Goal: Task Accomplishment & Management: Manage account settings

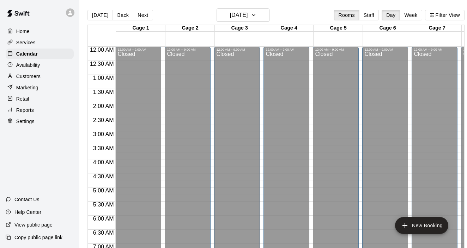
scroll to position [233, 0]
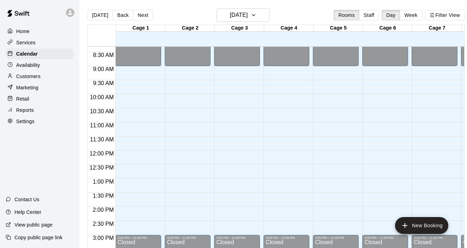
scroll to position [234, 0]
click at [329, 101] on div "12:00 AM – 9:00 AM Closed 3:00 PM – 11:59 PM Closed" at bounding box center [336, 151] width 46 height 677
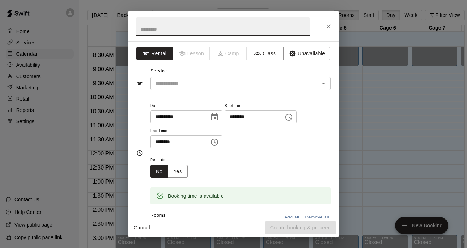
click at [217, 143] on icon "Choose time, selected time is 10:30 AM" at bounding box center [214, 142] width 8 height 8
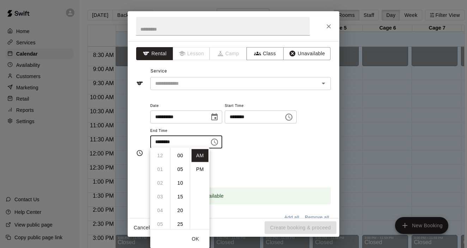
scroll to position [137, 0]
click at [179, 155] on li "00" at bounding box center [180, 155] width 17 height 13
click at [160, 168] on li "11" at bounding box center [160, 169] width 17 height 13
type input "********"
click at [256, 86] on input "text" at bounding box center [229, 83] width 155 height 9
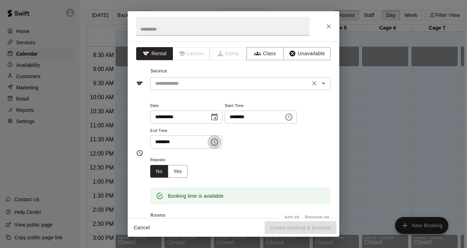
click at [326, 83] on icon "Open" at bounding box center [323, 83] width 8 height 8
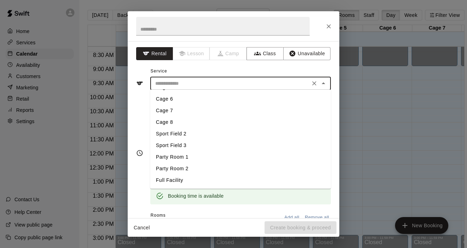
click at [169, 146] on li "Sport Field 3" at bounding box center [240, 146] width 180 height 12
type input "**********"
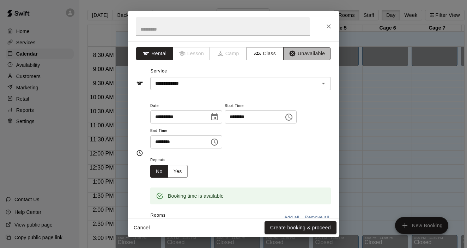
click at [304, 56] on button "Unavailable" at bounding box center [306, 53] width 47 height 13
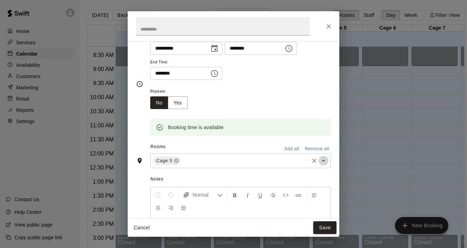
click at [324, 159] on icon "Open" at bounding box center [323, 161] width 8 height 8
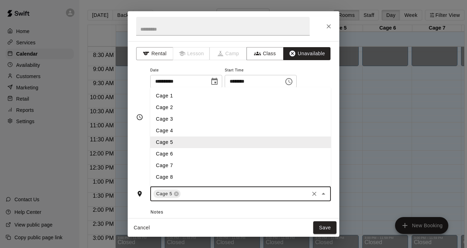
scroll to position [0, 0]
click at [137, 78] on div "**********" at bounding box center [233, 118] width 195 height 104
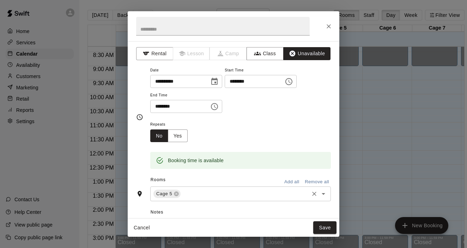
click at [326, 193] on icon "Open" at bounding box center [323, 194] width 8 height 8
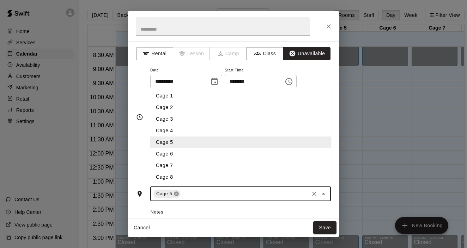
click at [177, 195] on icon at bounding box center [176, 194] width 5 height 5
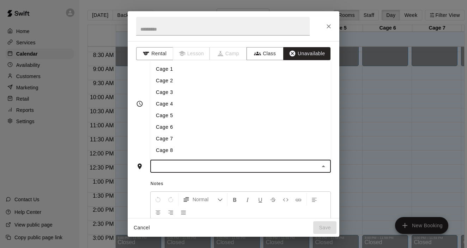
click at [168, 125] on li "Cage 6" at bounding box center [240, 128] width 180 height 12
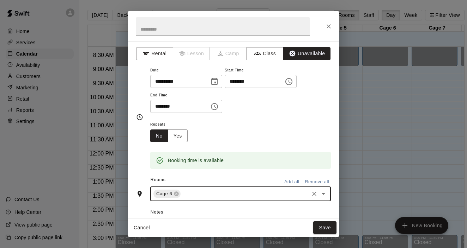
click at [192, 193] on input "text" at bounding box center [244, 194] width 126 height 9
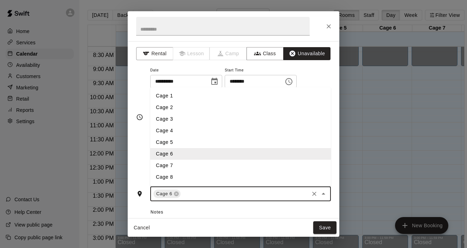
click at [169, 164] on li "Cage 7" at bounding box center [240, 166] width 180 height 12
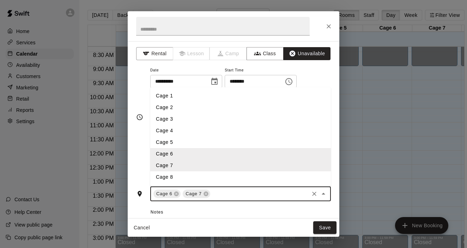
click at [223, 193] on input "text" at bounding box center [259, 194] width 97 height 9
click at [173, 176] on li "Cage 8" at bounding box center [240, 178] width 180 height 12
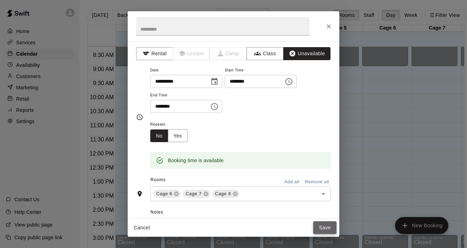
click at [323, 229] on button "Save" at bounding box center [324, 228] width 23 height 13
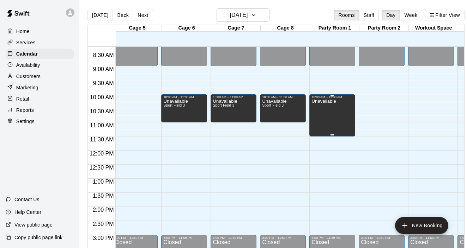
scroll to position [234, 152]
